Goal: Information Seeking & Learning: Find specific fact

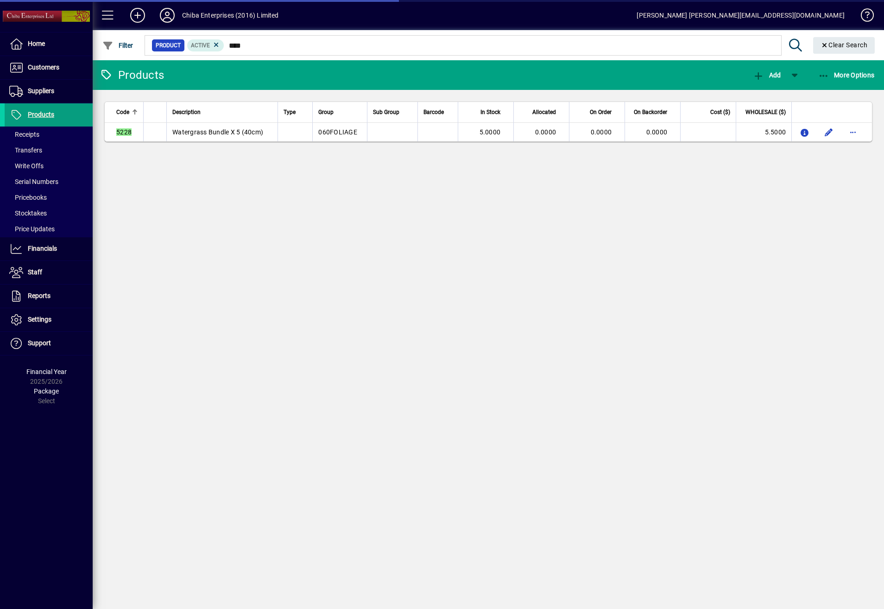
type input "****"
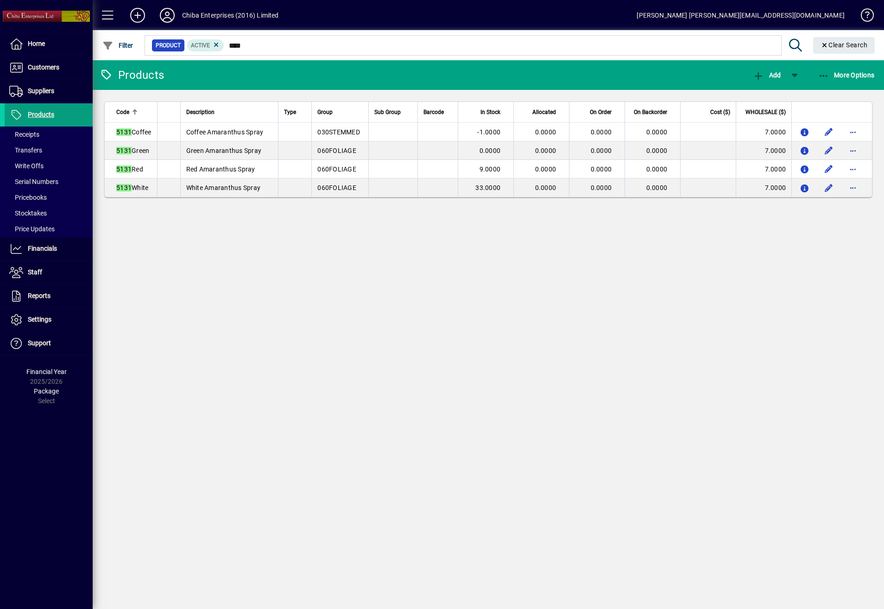
click at [435, 274] on div "Products Add More Options Code Description Type Group Sub Group Barcode In Stoc…" at bounding box center [488, 334] width 791 height 548
